Goal: Transaction & Acquisition: Book appointment/travel/reservation

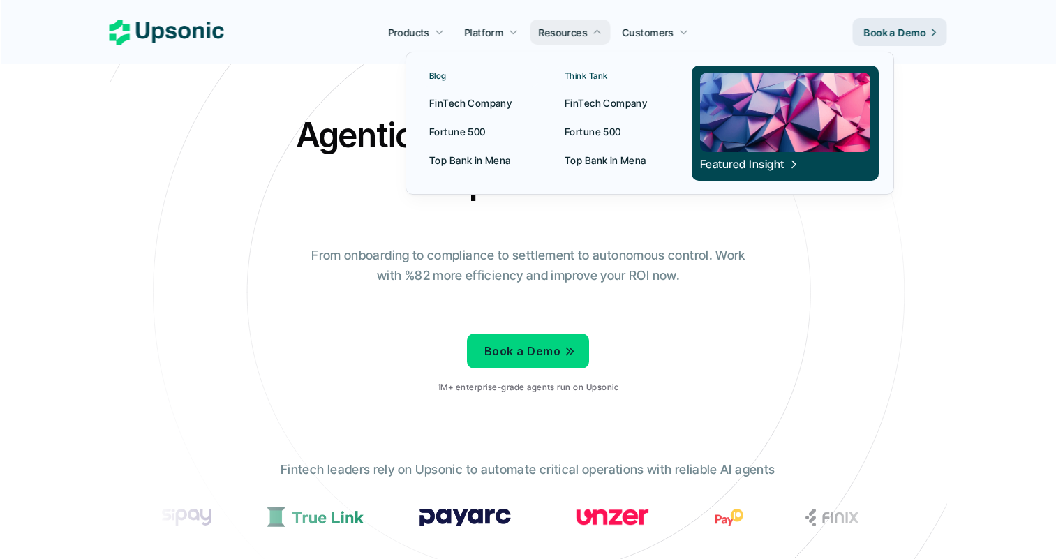
click at [460, 105] on p "FinTech Company" at bounding box center [470, 103] width 82 height 15
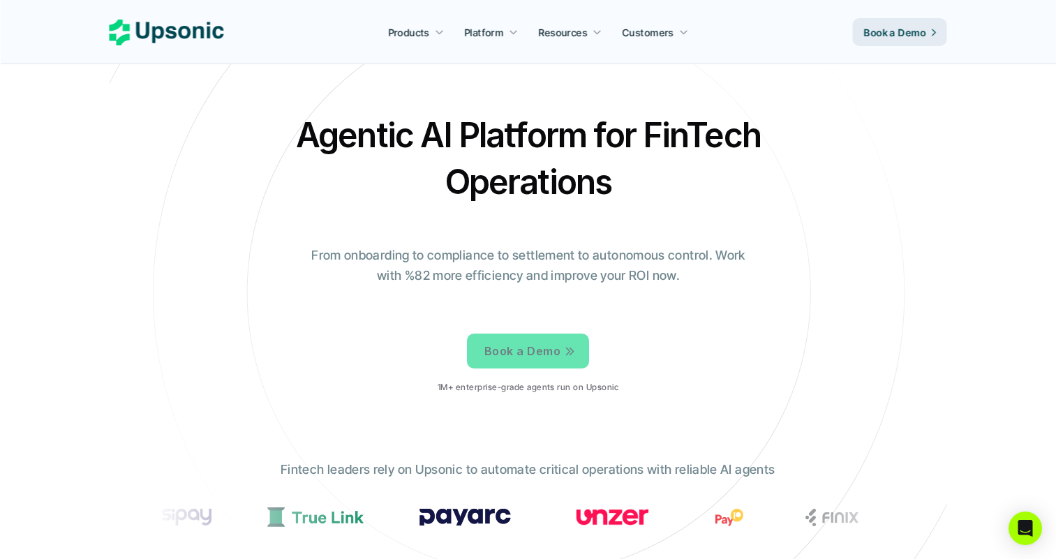
click at [542, 356] on p "Book a Demo" at bounding box center [522, 351] width 76 height 20
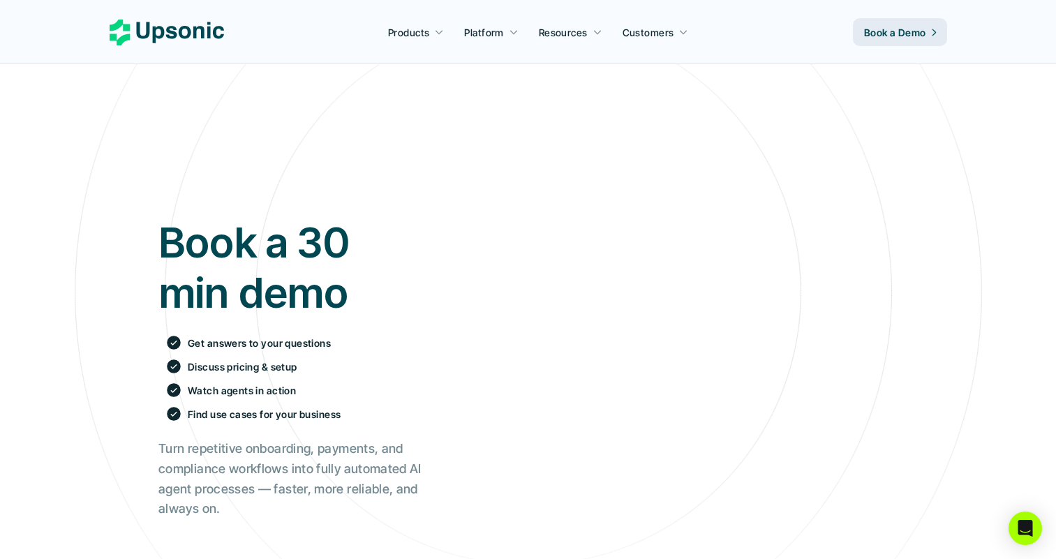
click at [282, 1] on nav "Products Platform Resources Customers Book a Demo" at bounding box center [528, 32] width 1056 height 64
click at [343, 206] on div "Book a 30 min demo Get answers to your questions Discuss pricing & setup Watch …" at bounding box center [528, 369] width 781 height 514
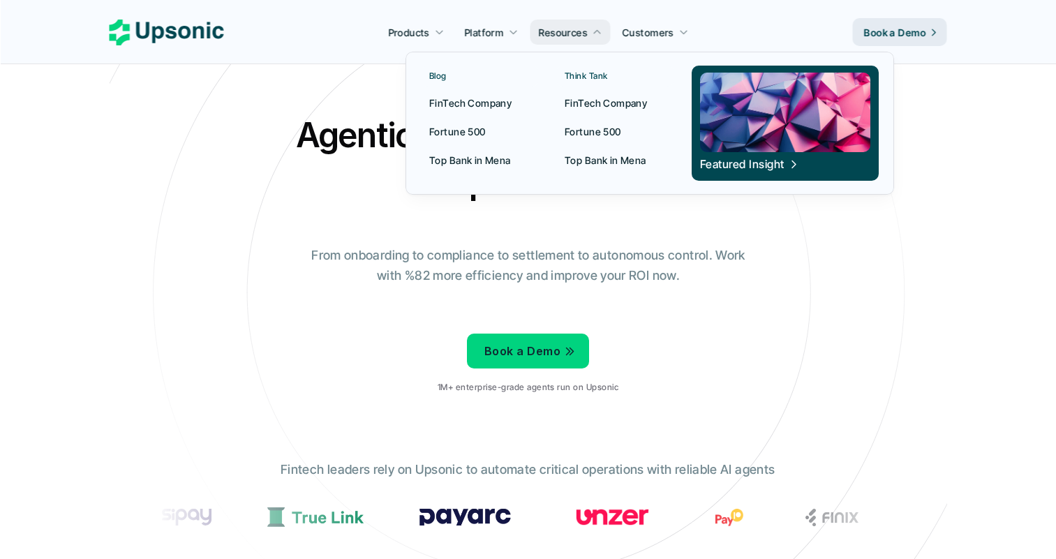
click at [440, 80] on p "Blog" at bounding box center [437, 76] width 17 height 10
click at [458, 138] on p "Fortune 500" at bounding box center [457, 131] width 57 height 15
click at [582, 107] on p "FinTech Company" at bounding box center [606, 103] width 82 height 15
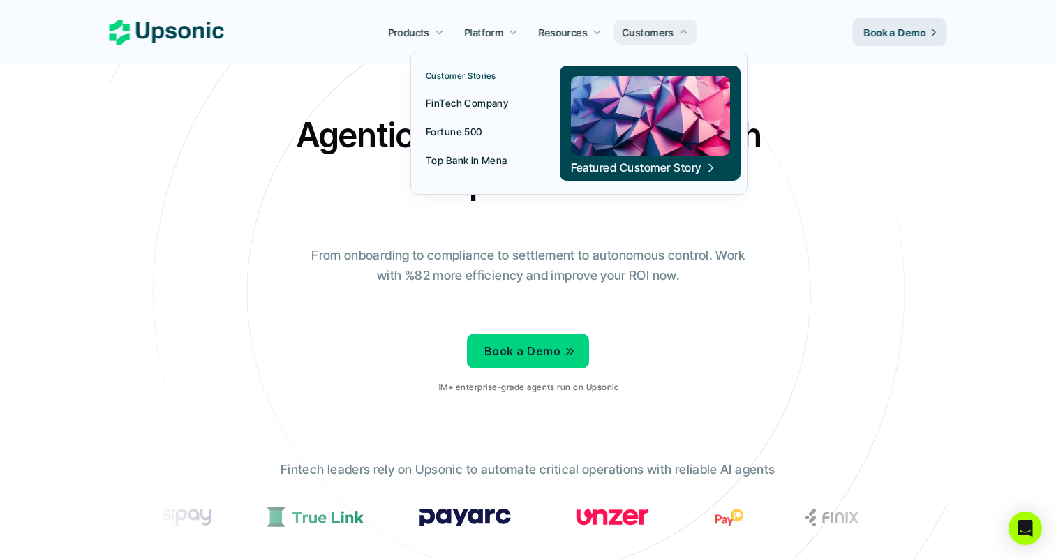
click at [461, 105] on p "FinTech Company" at bounding box center [467, 103] width 82 height 15
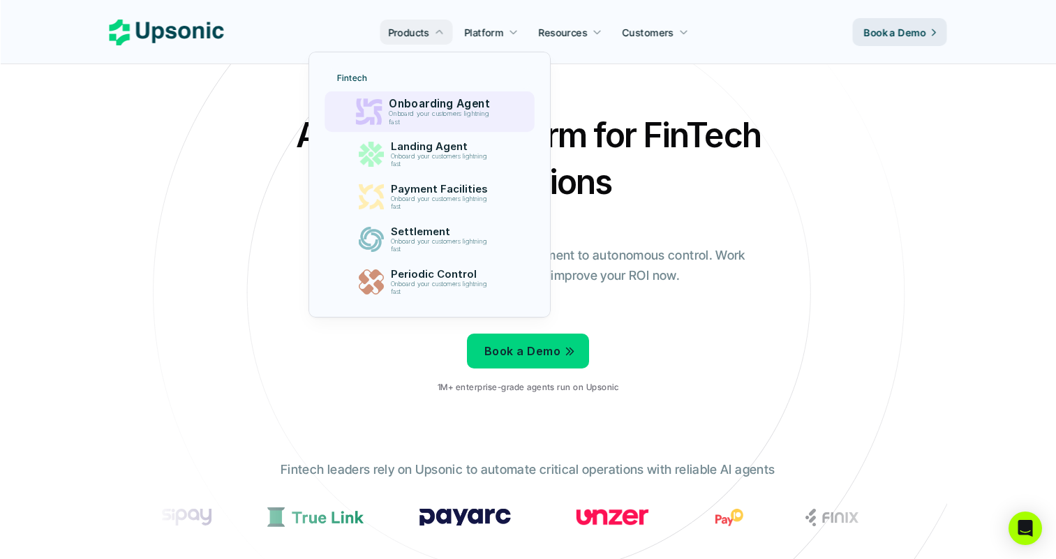
click at [420, 113] on p "Onboard your customers lightning fast" at bounding box center [442, 117] width 106 height 15
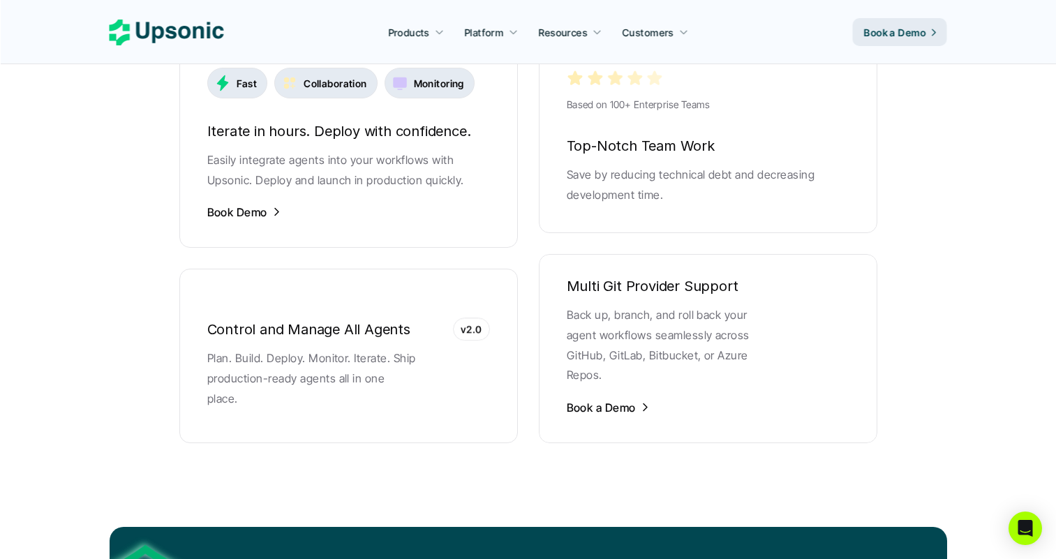
scroll to position [2791, 0]
